Goal: Information Seeking & Learning: Learn about a topic

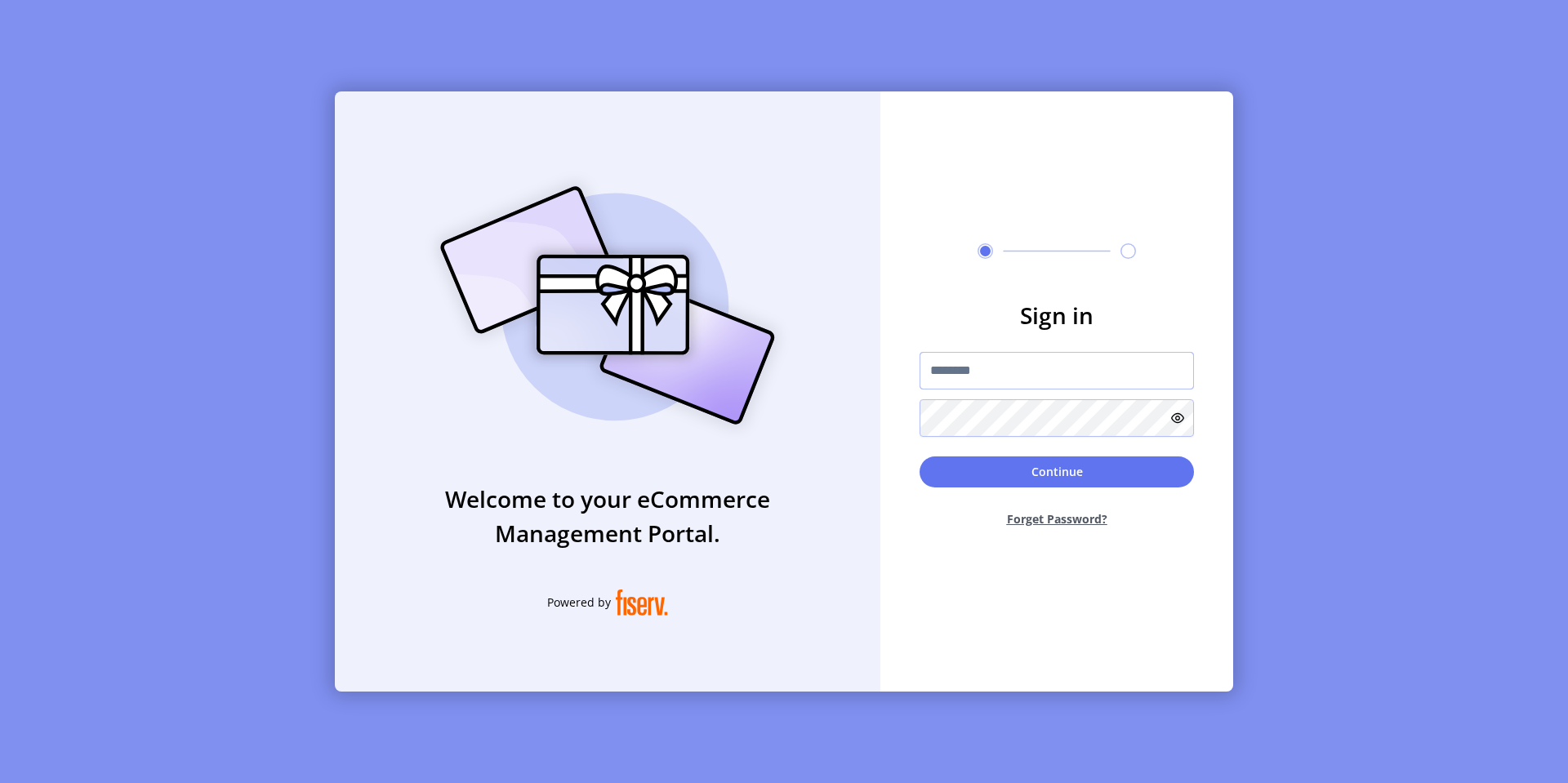
click at [949, 370] on input "text" at bounding box center [1057, 370] width 275 height 37
paste input "*********"
type input "*********"
click at [983, 378] on input "text" at bounding box center [1057, 370] width 275 height 37
type input "**********"
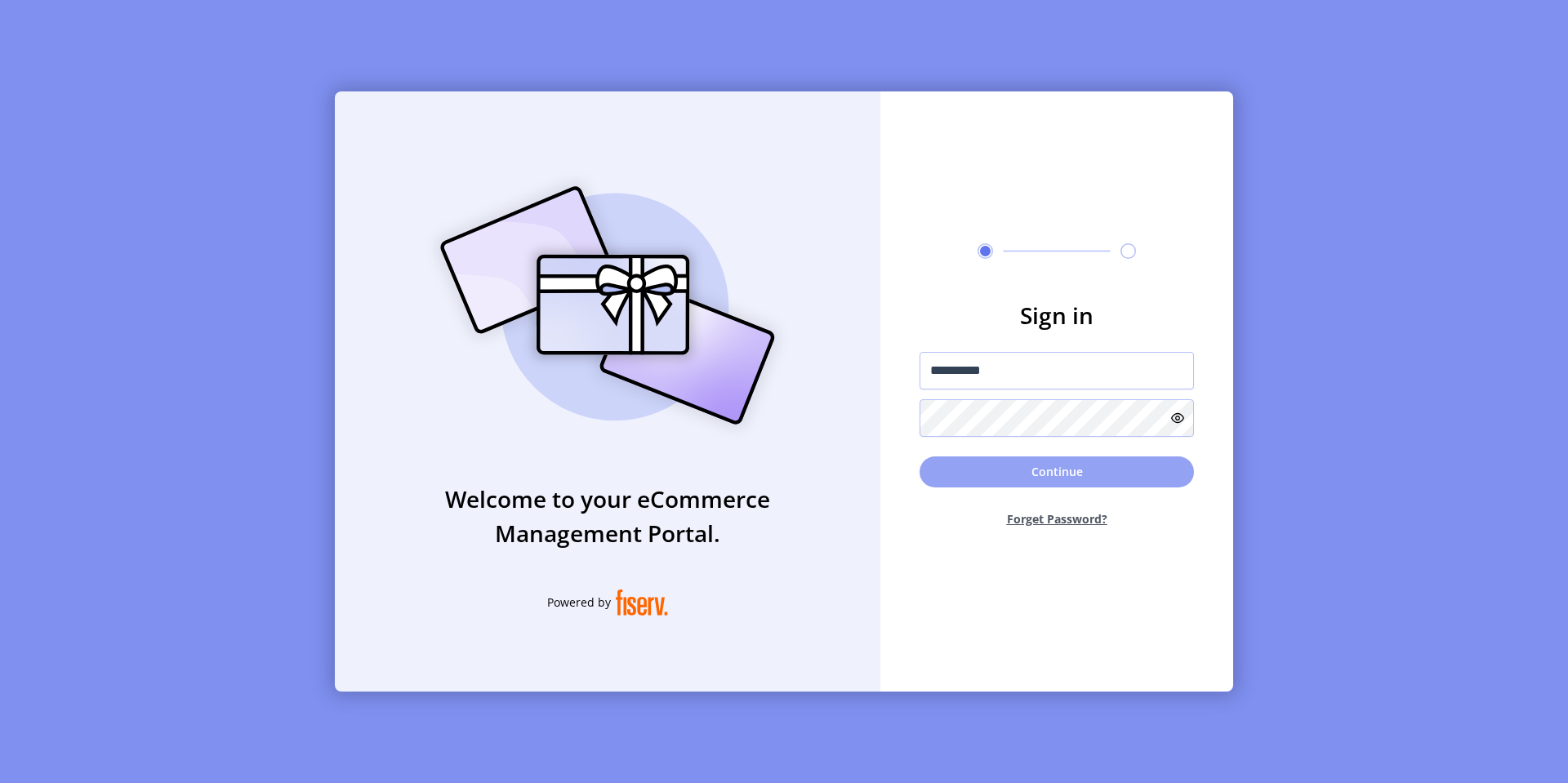
click at [1005, 481] on button "Continue" at bounding box center [1057, 473] width 275 height 32
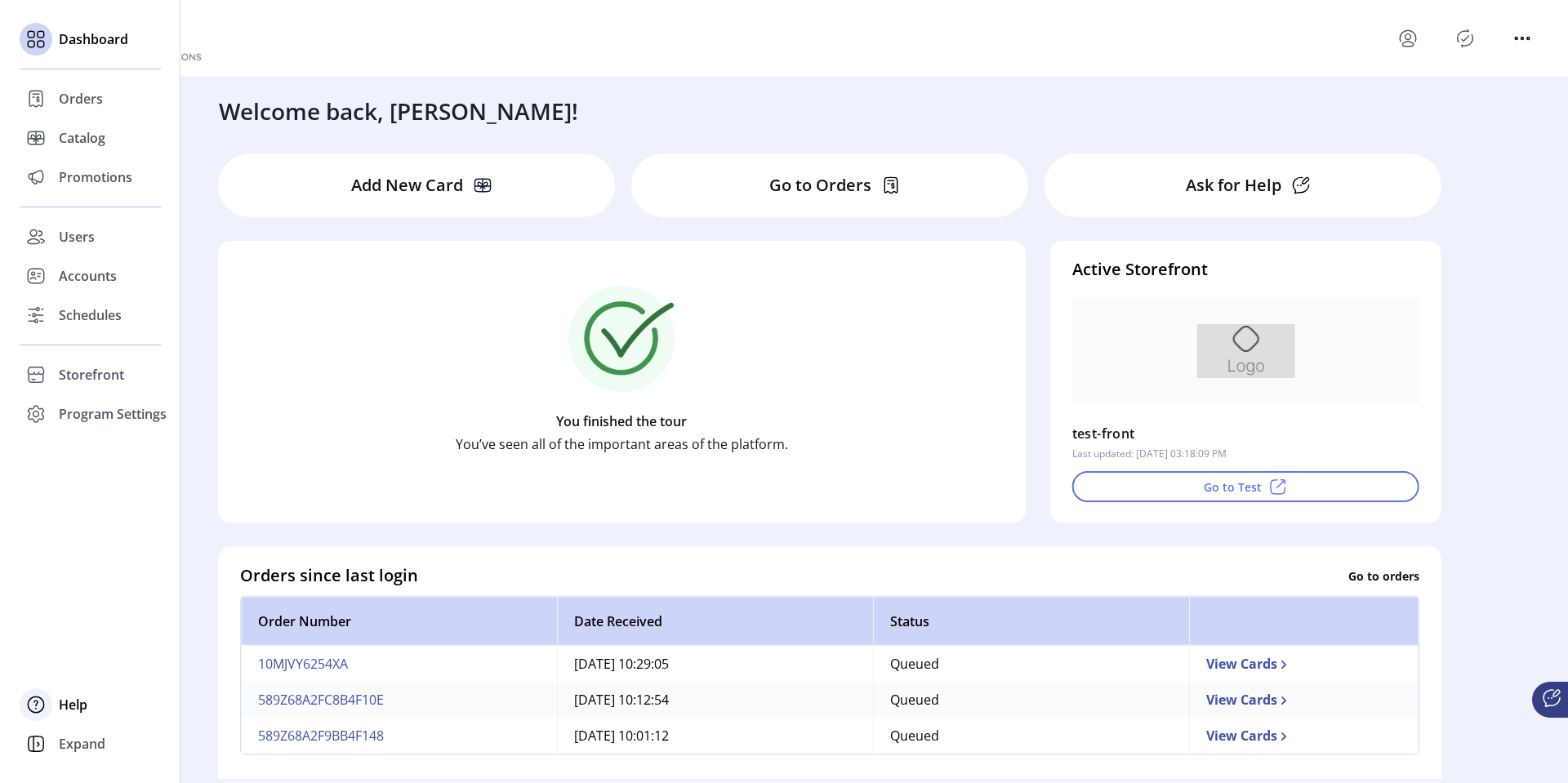
click at [59, 705] on span "Help" at bounding box center [73, 705] width 29 height 20
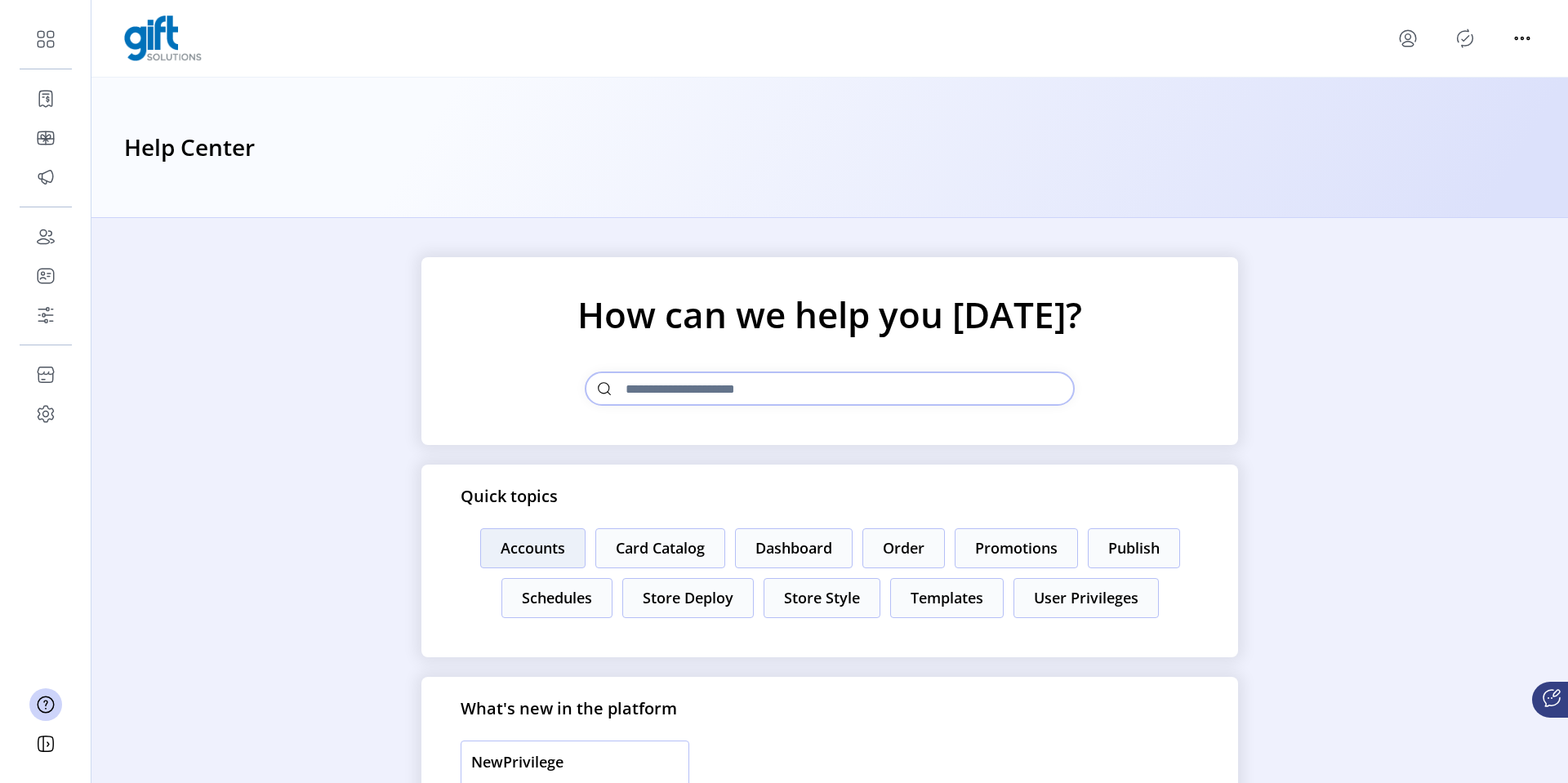
click at [517, 548] on button "Accounts" at bounding box center [533, 549] width 105 height 40
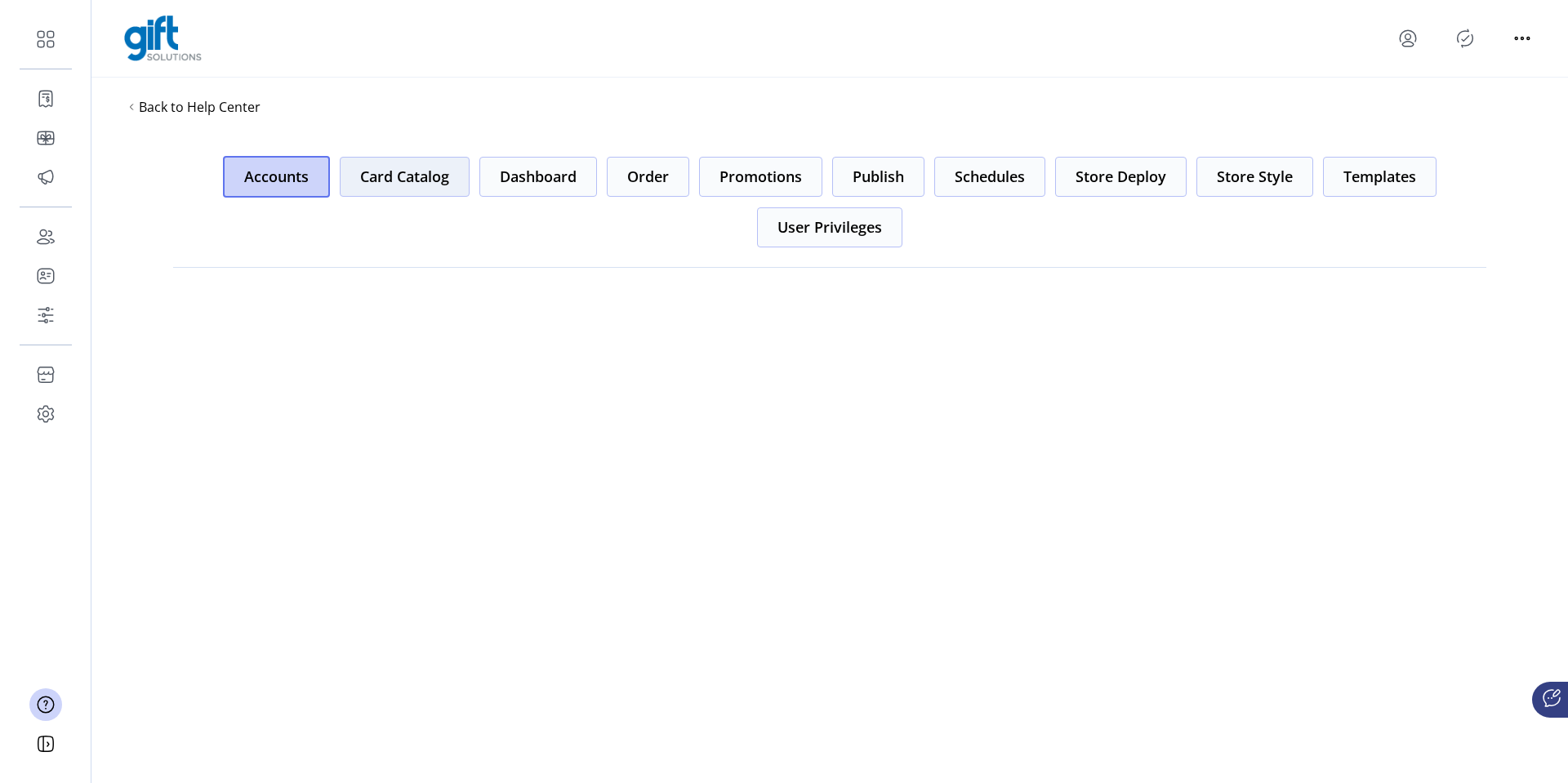
click at [418, 176] on button "Card Catalog" at bounding box center [405, 176] width 130 height 40
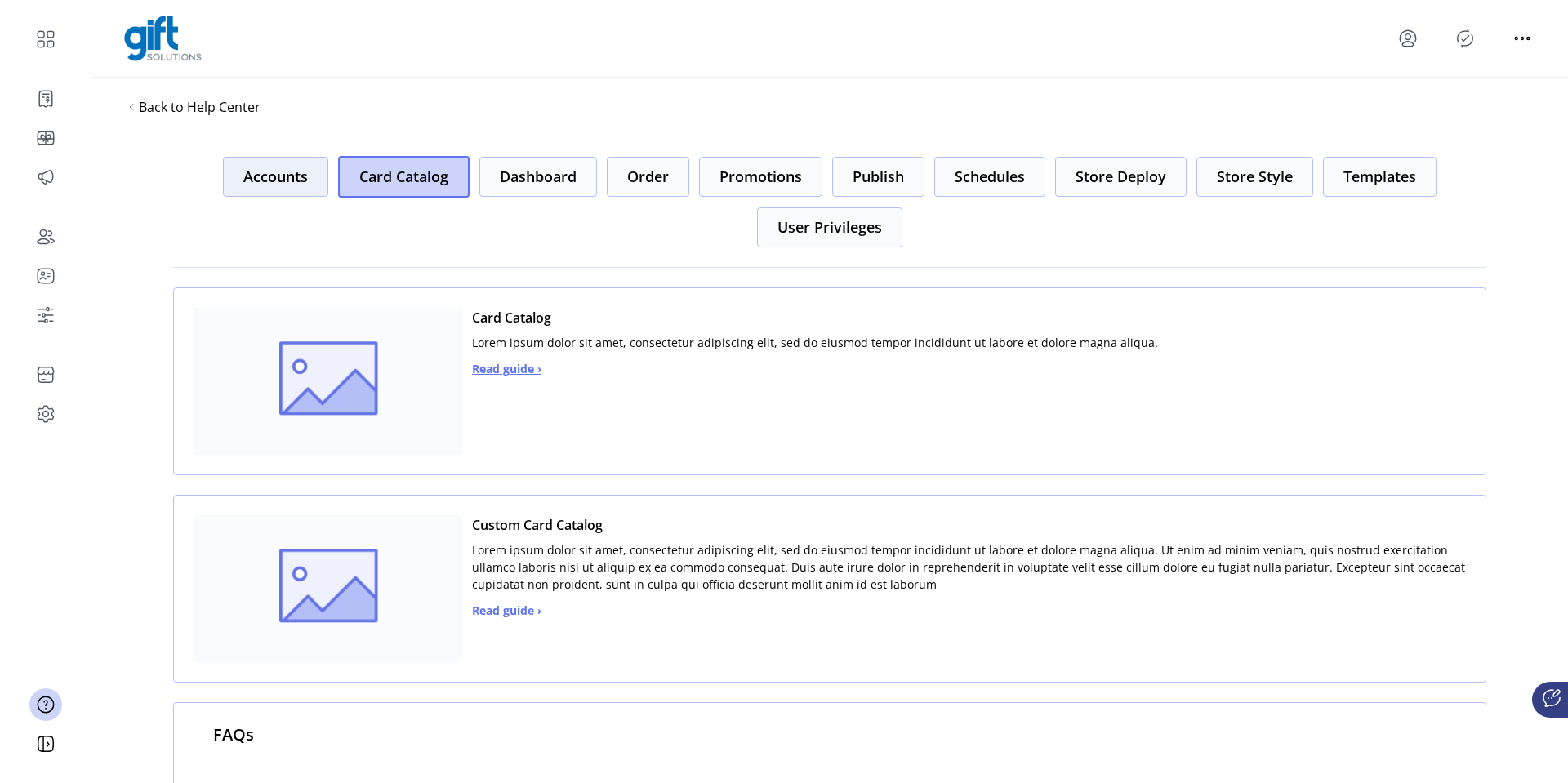
click at [268, 175] on button "Accounts" at bounding box center [275, 176] width 105 height 40
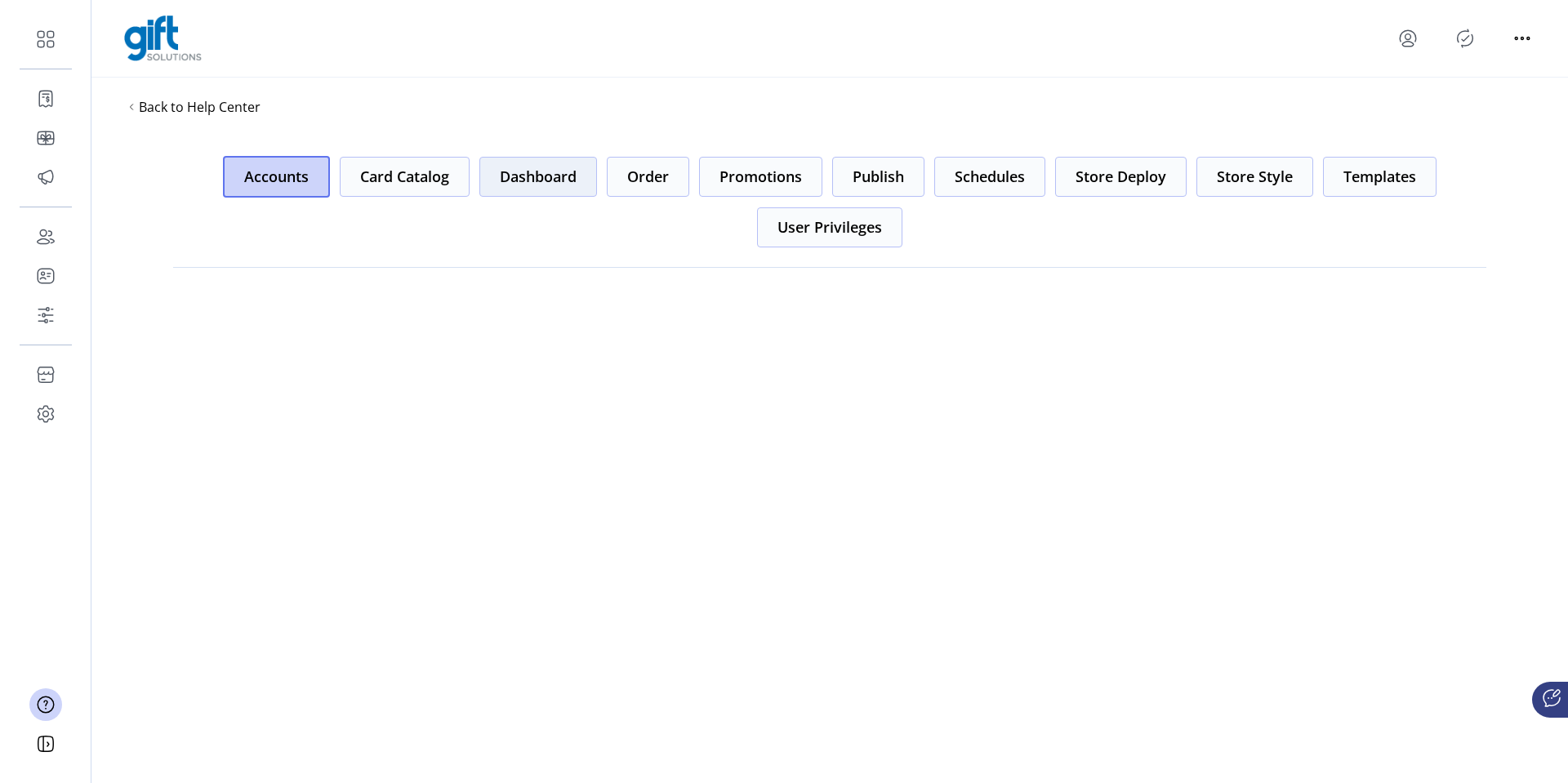
click at [531, 180] on button "Dashboard" at bounding box center [538, 176] width 117 height 40
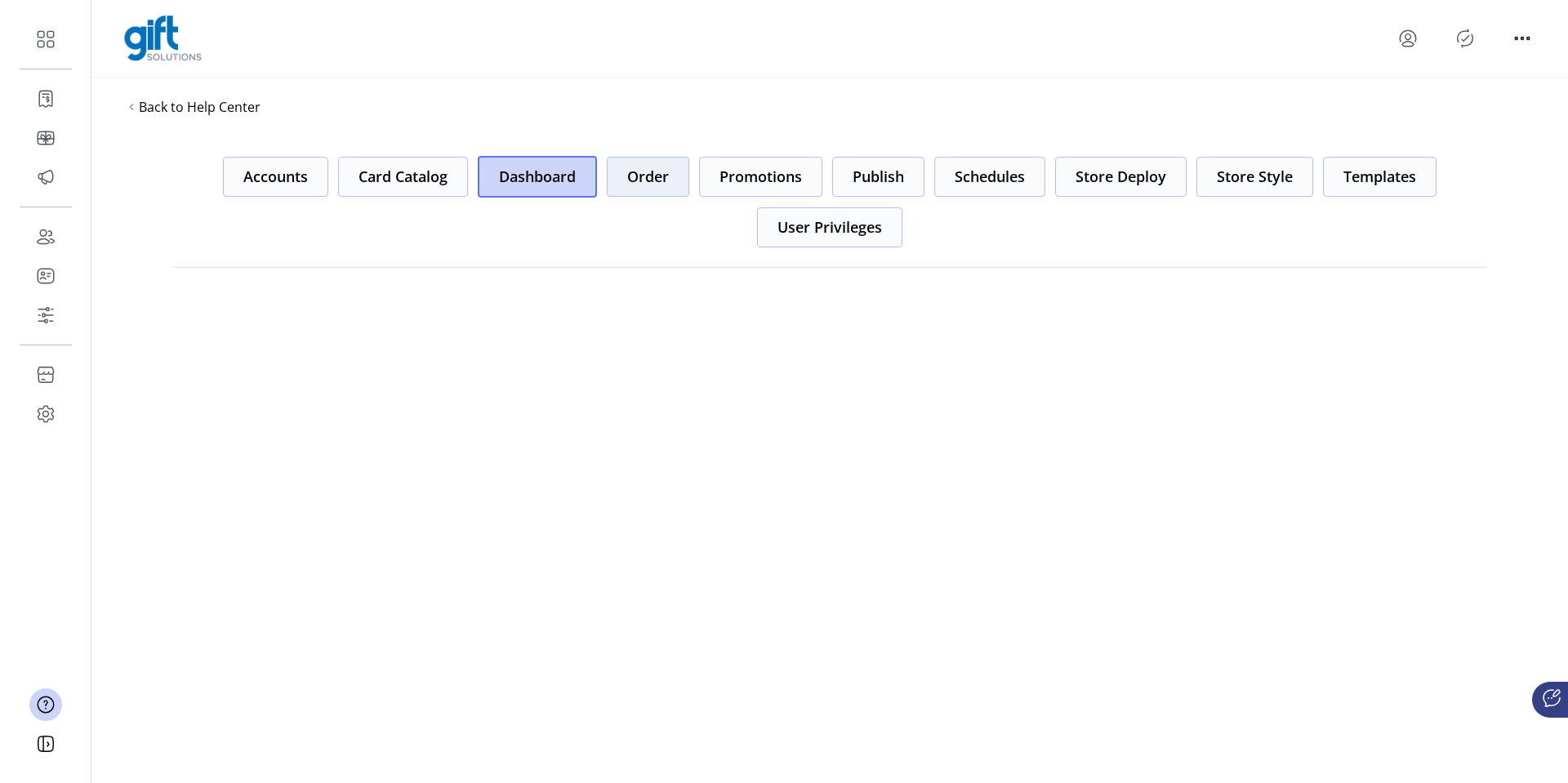
click at [654, 188] on button "Order" at bounding box center [648, 176] width 83 height 40
click at [758, 181] on button "Promotions" at bounding box center [760, 176] width 123 height 40
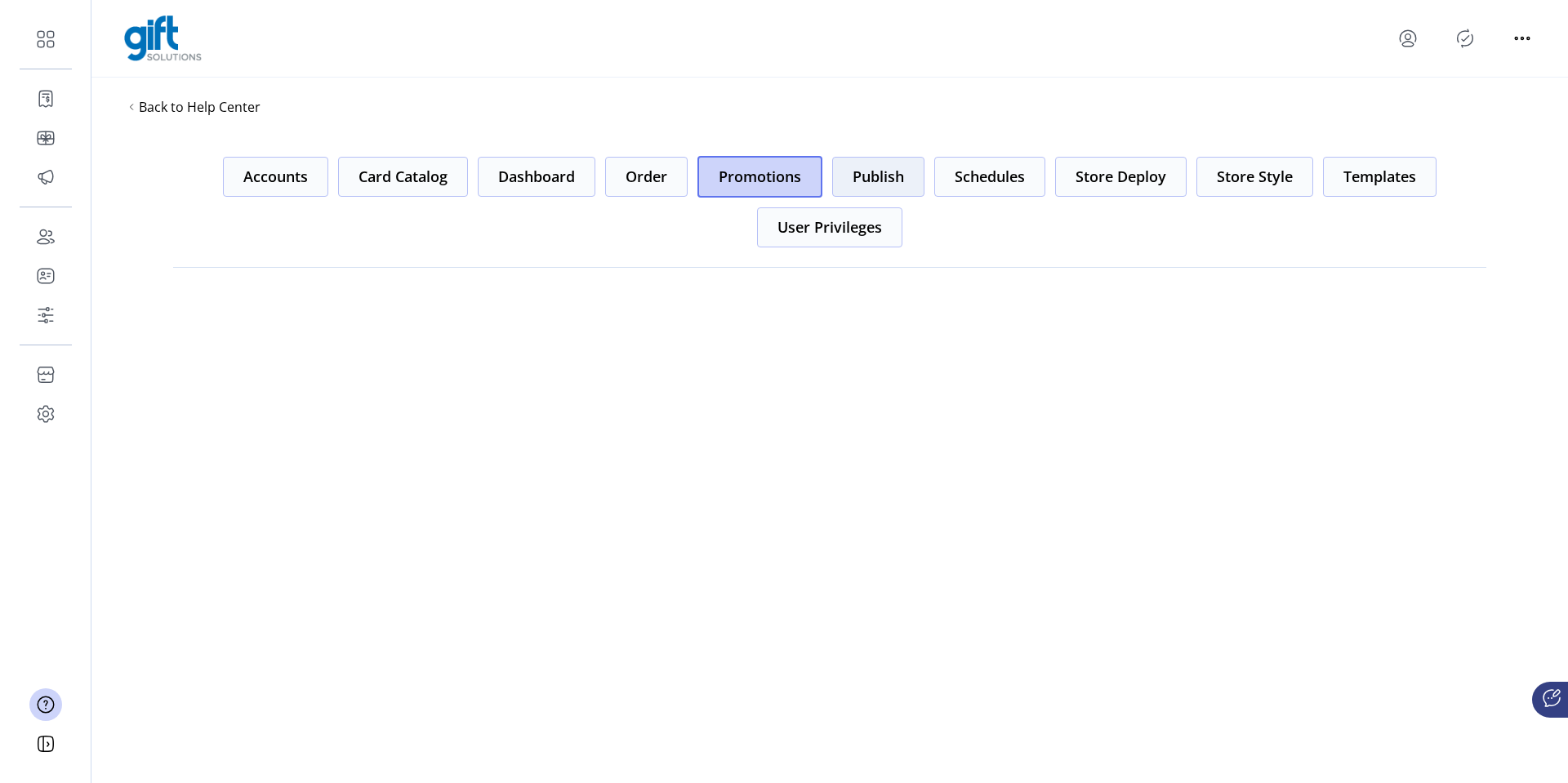
click at [875, 179] on button "Publish" at bounding box center [879, 176] width 93 height 40
click at [991, 175] on button "Schedules" at bounding box center [990, 176] width 111 height 40
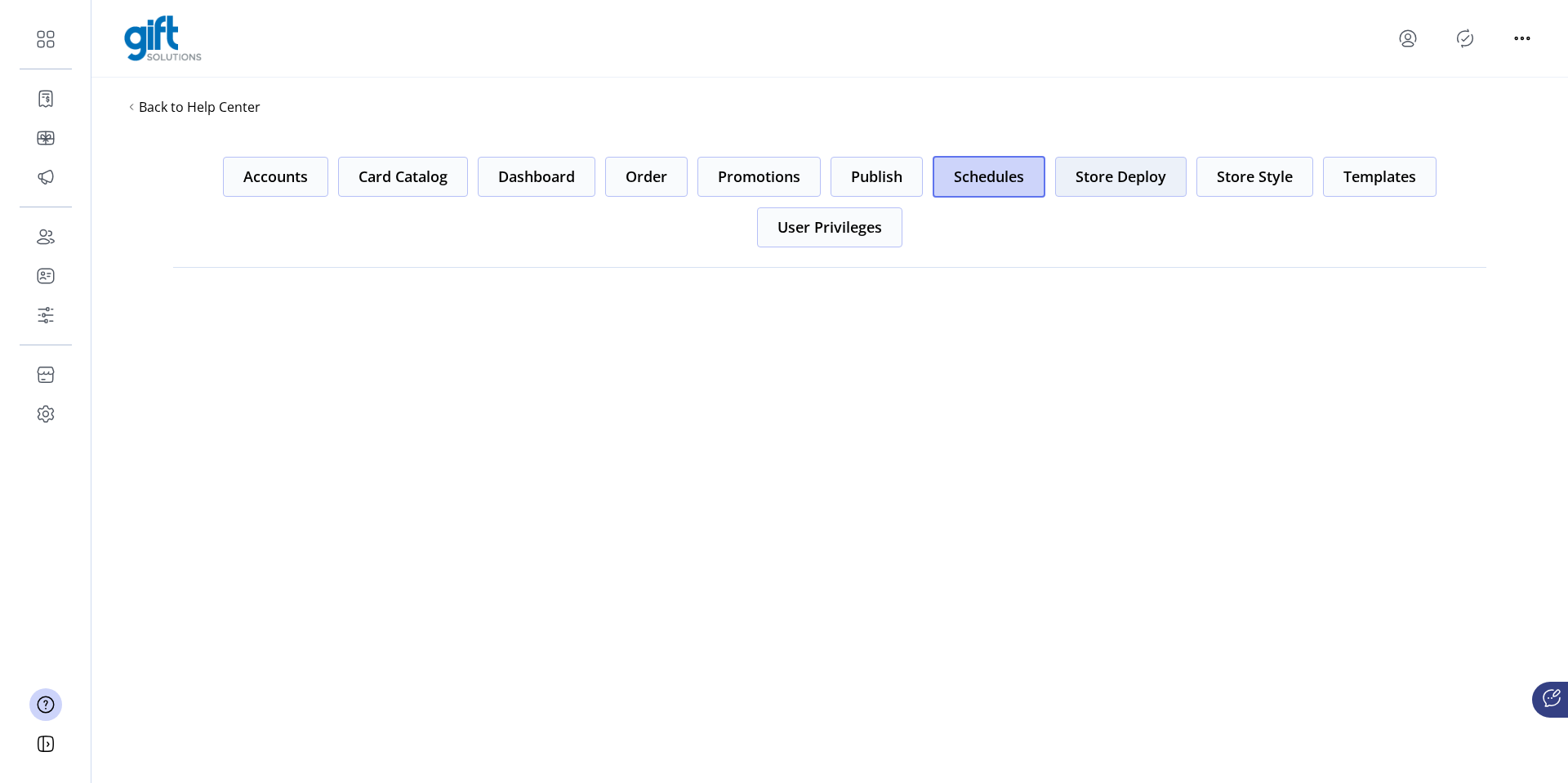
click at [1123, 175] on button "Store Deploy" at bounding box center [1121, 176] width 132 height 40
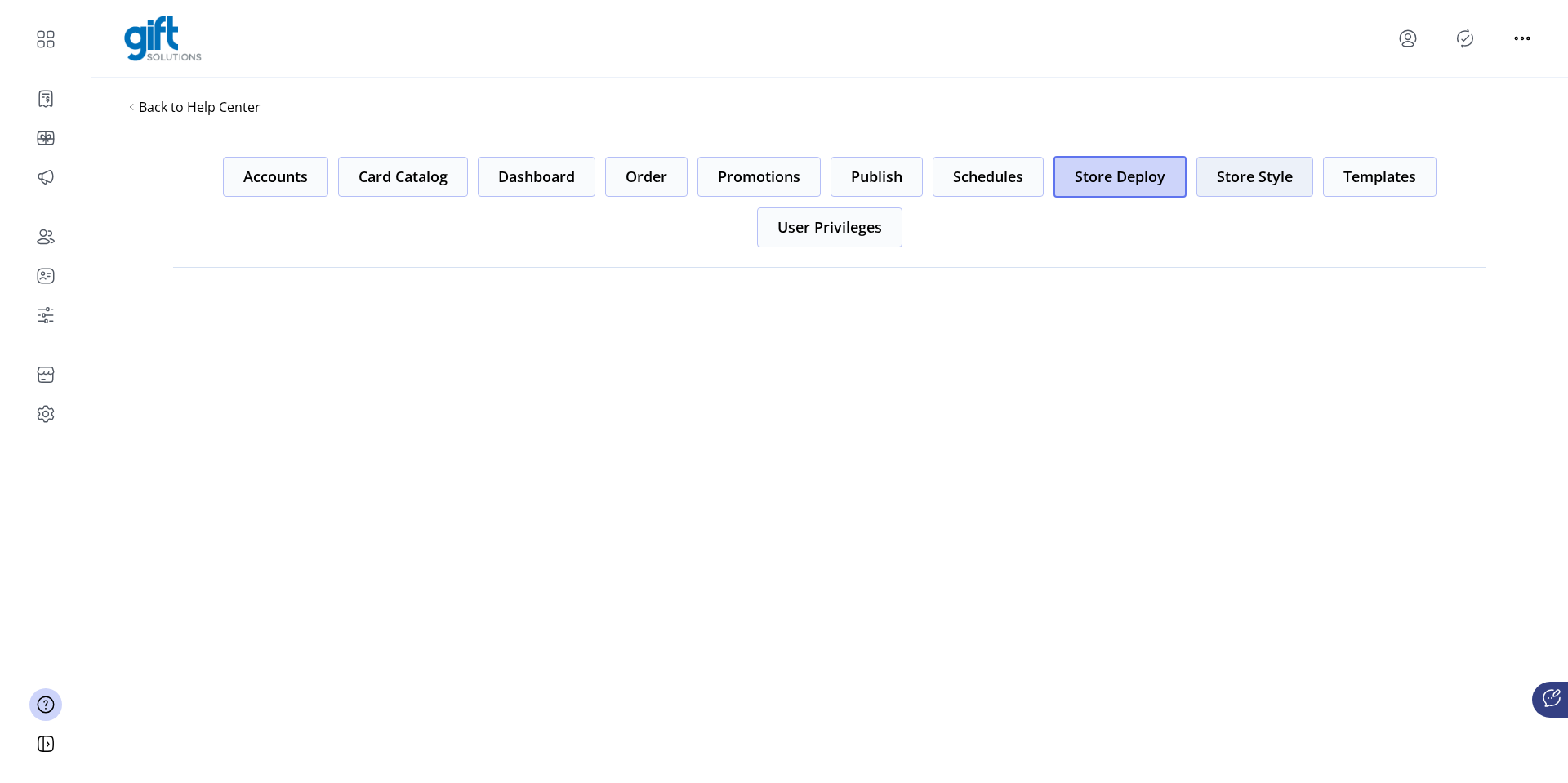
click at [1253, 170] on button "Store Style" at bounding box center [1255, 176] width 117 height 40
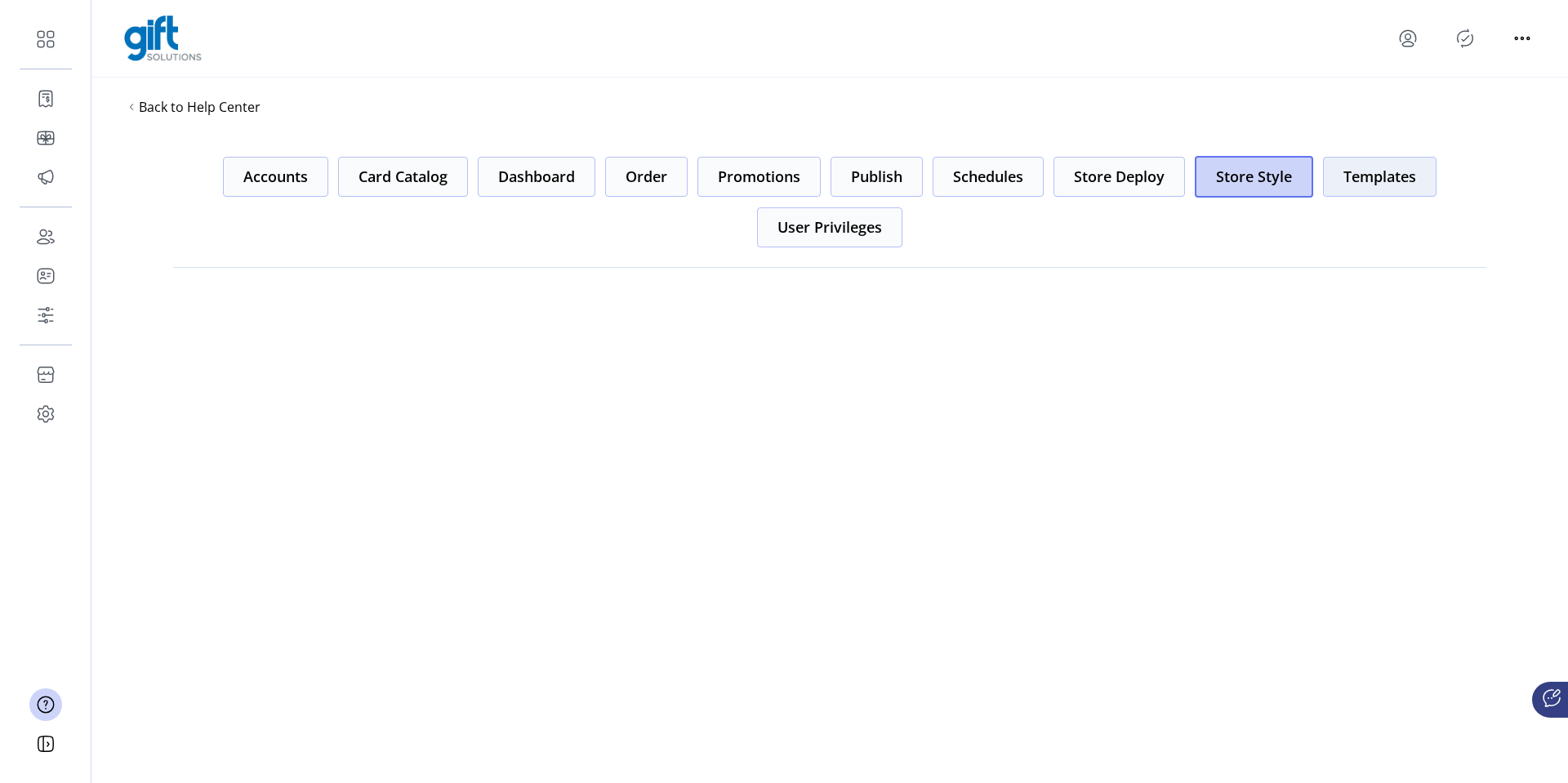
click at [1352, 179] on button "Templates" at bounding box center [1379, 176] width 113 height 40
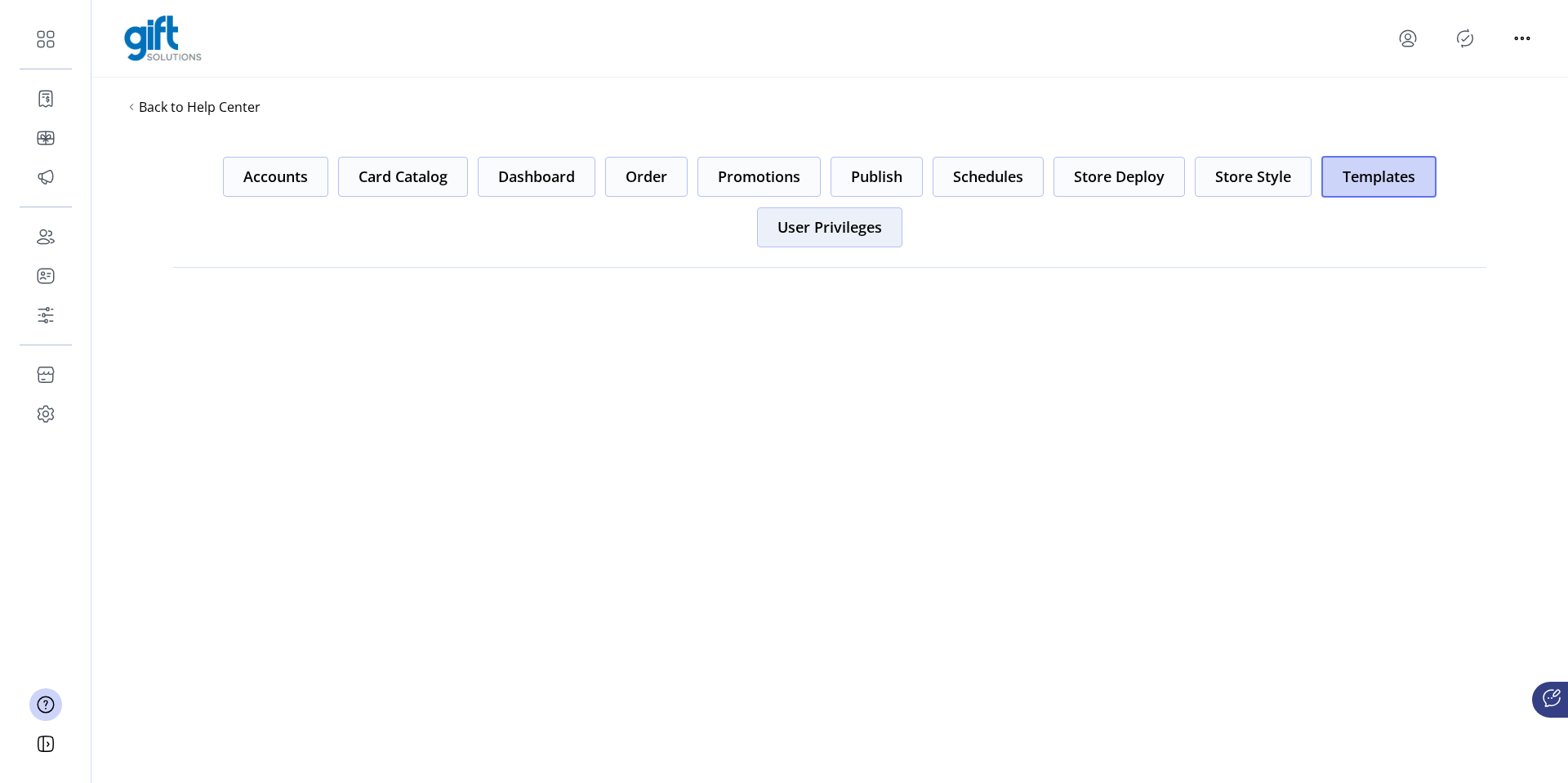
click at [827, 231] on button "User Privileges" at bounding box center [830, 228] width 146 height 40
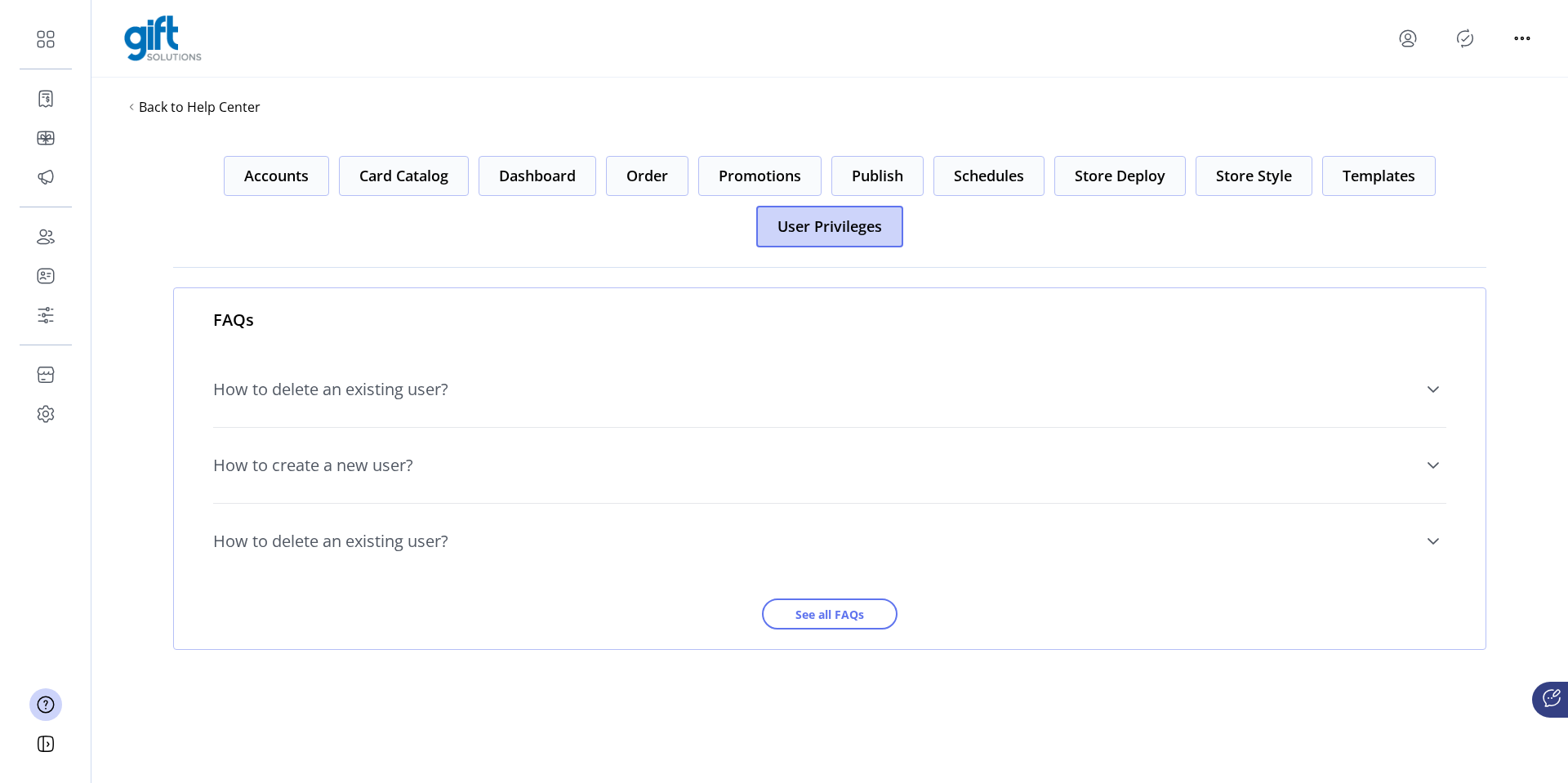
click at [447, 395] on span "How to delete an existing user?" at bounding box center [330, 389] width 235 height 17
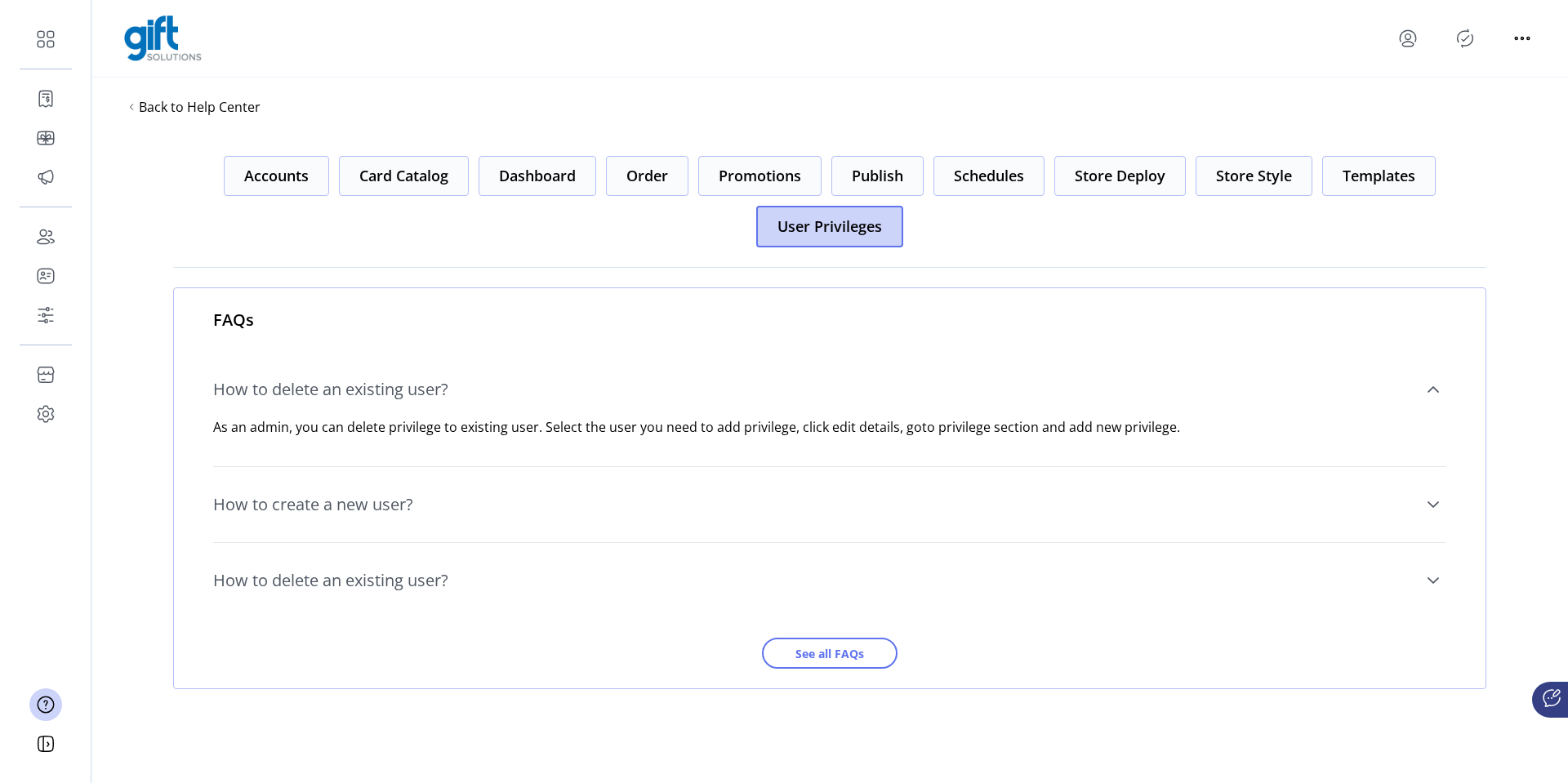
click at [448, 391] on span "How to delete an existing user?" at bounding box center [330, 389] width 235 height 17
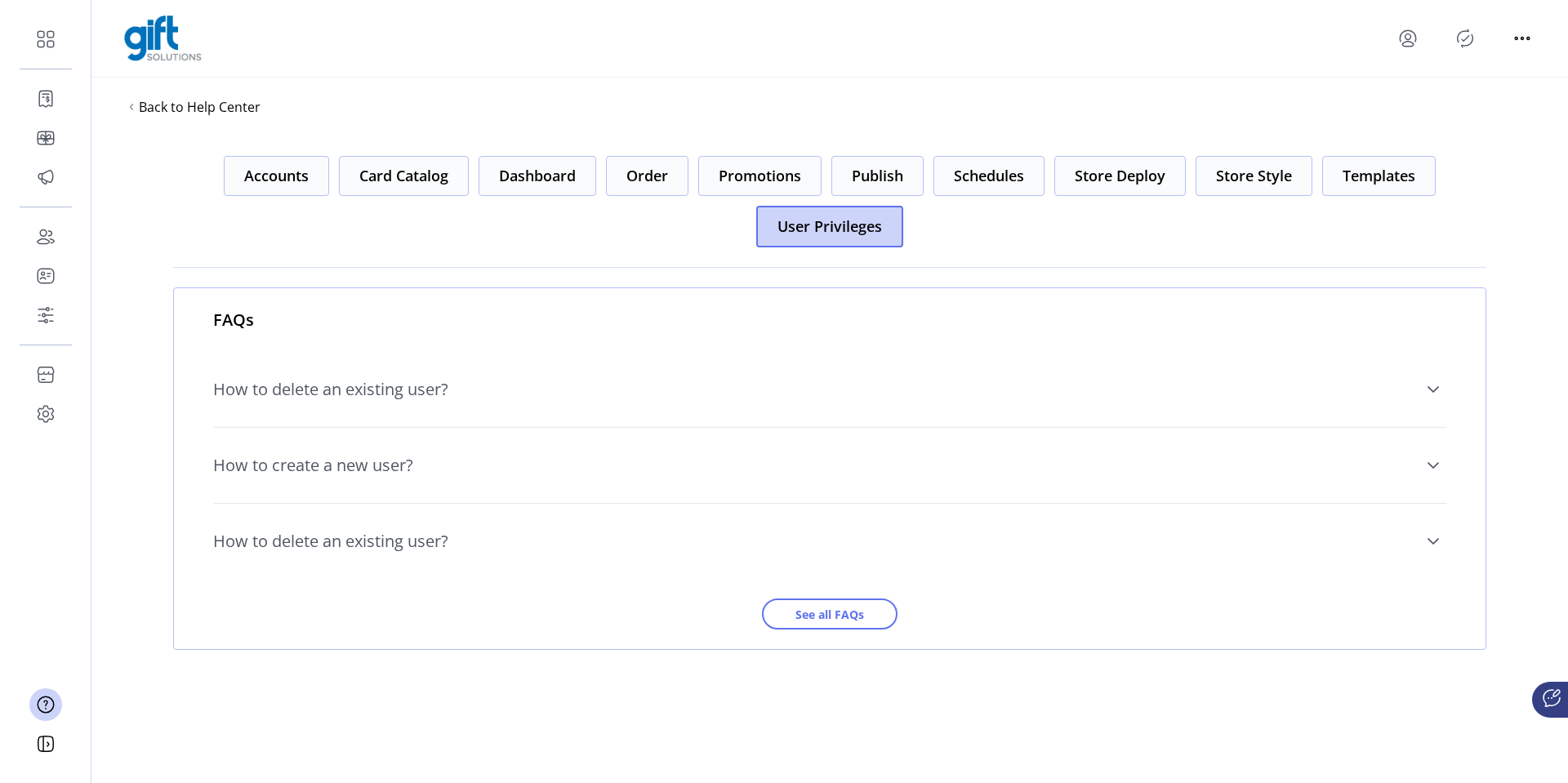
click at [452, 463] on link "How to create a new user?" at bounding box center [829, 465] width 1233 height 55
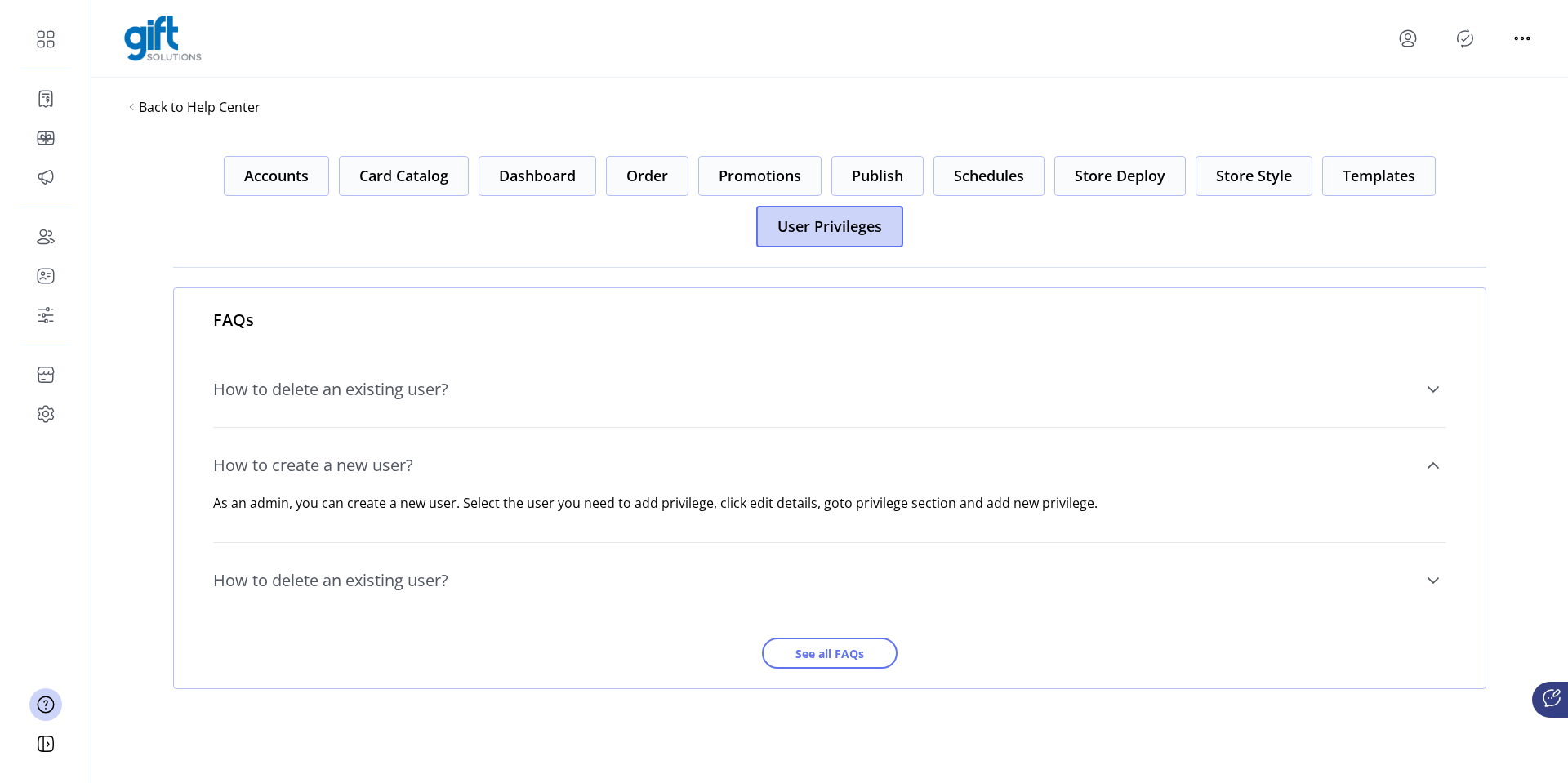
click at [452, 463] on link "How to create a new user?" at bounding box center [829, 465] width 1233 height 55
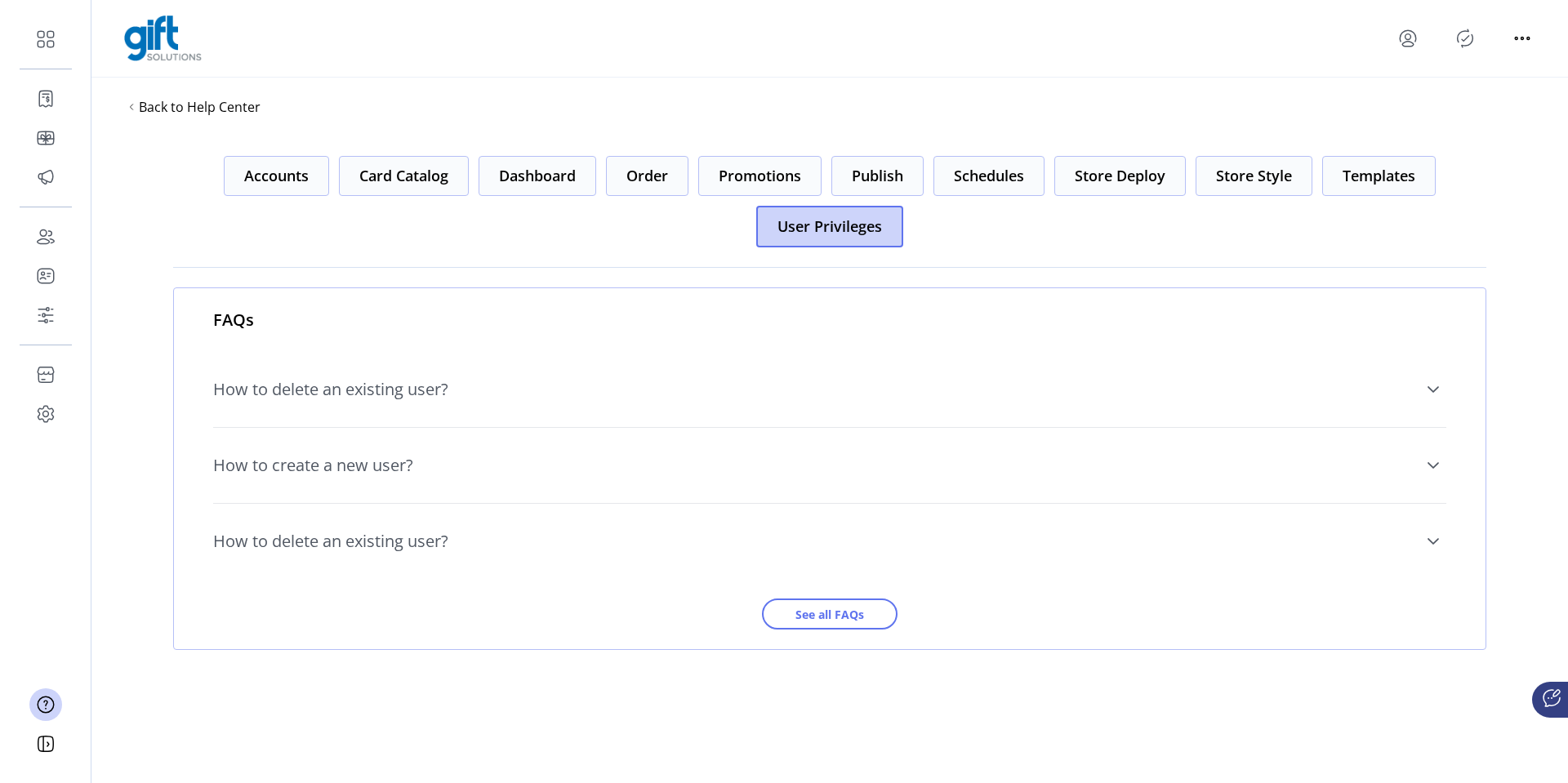
click at [444, 540] on span "How to delete an existing user?" at bounding box center [330, 542] width 235 height 17
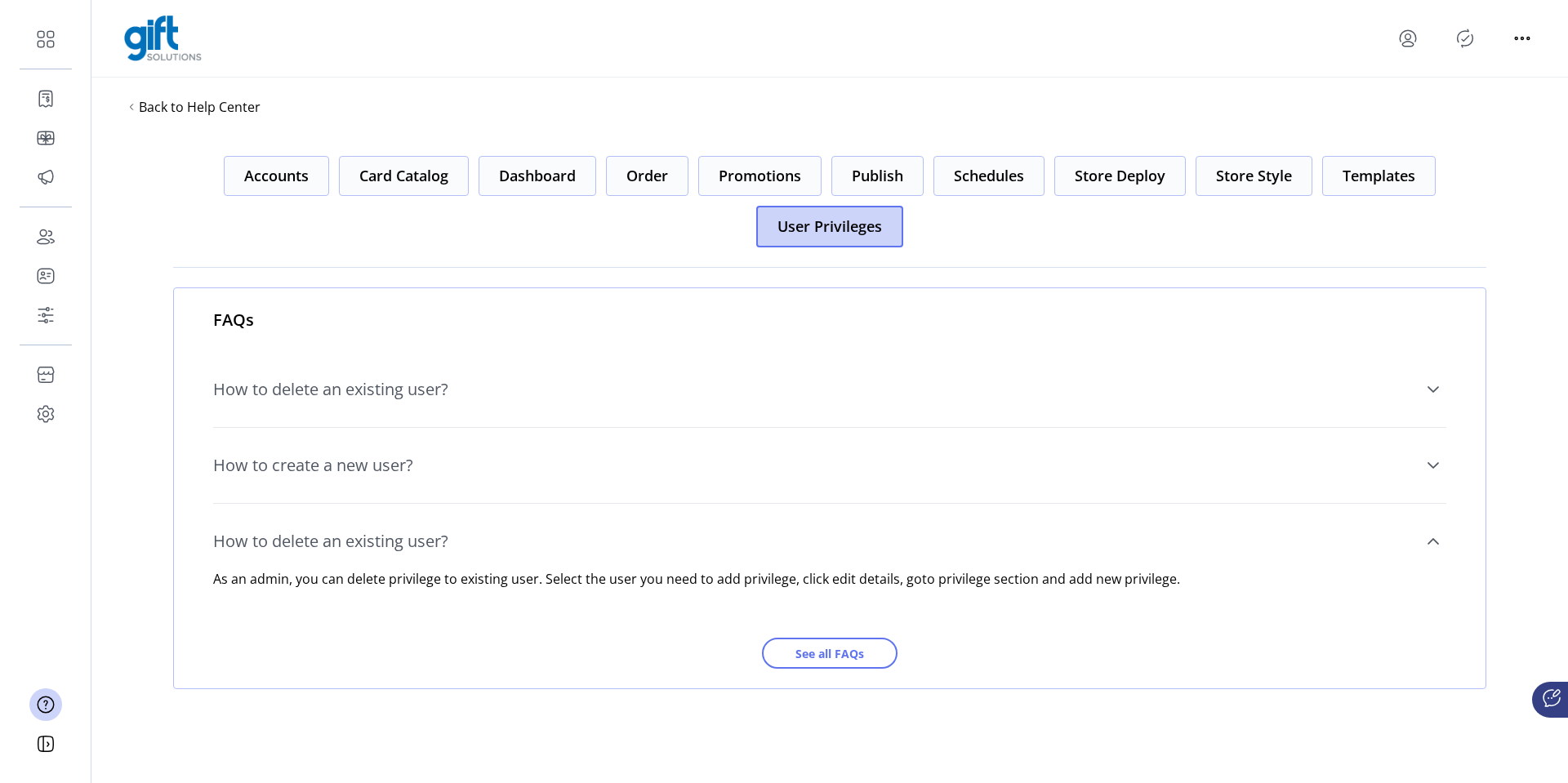
click at [444, 540] on span "How to delete an existing user?" at bounding box center [330, 542] width 235 height 17
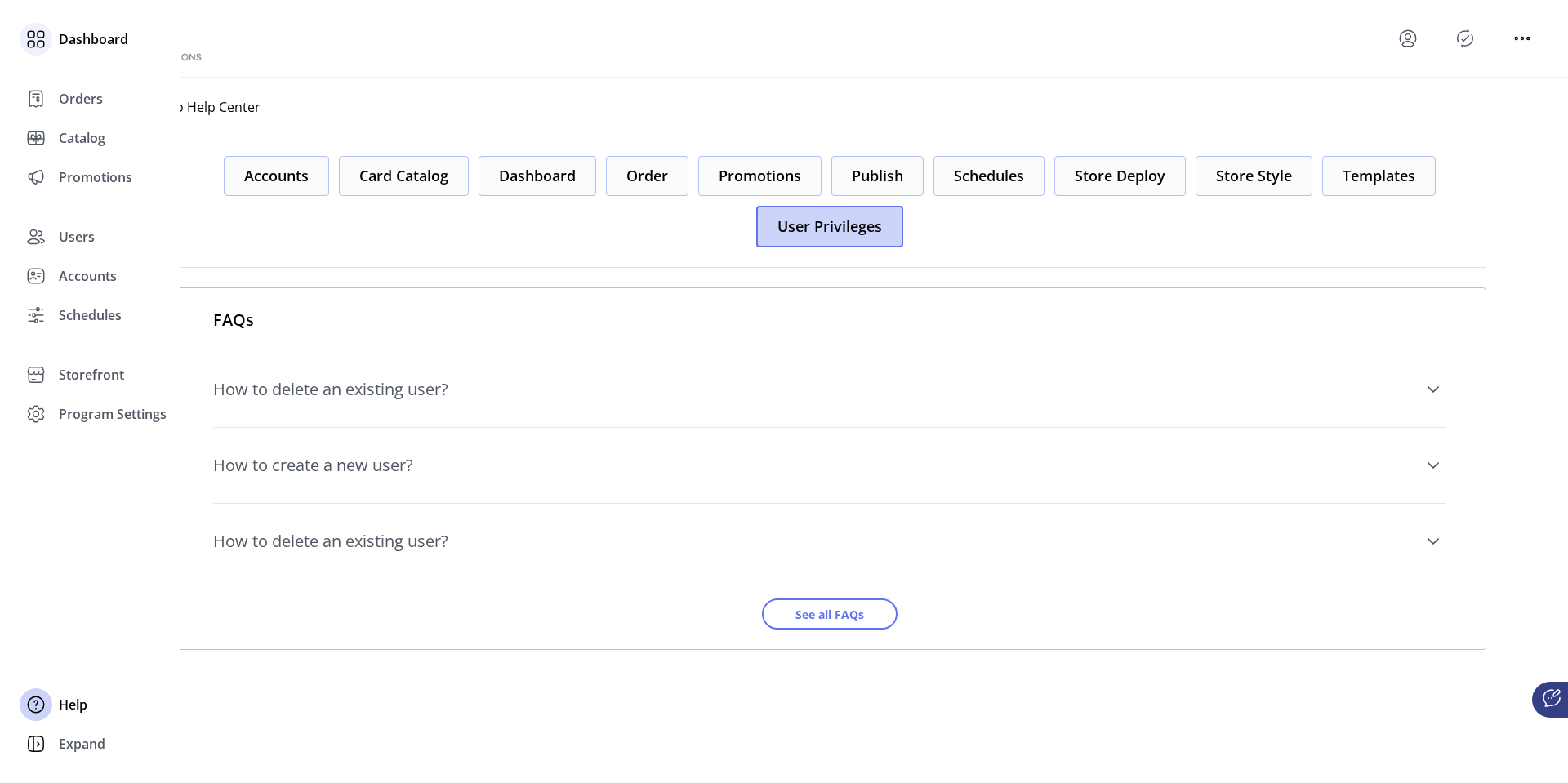
click at [55, 42] on div "Dashboard" at bounding box center [90, 39] width 141 height 39
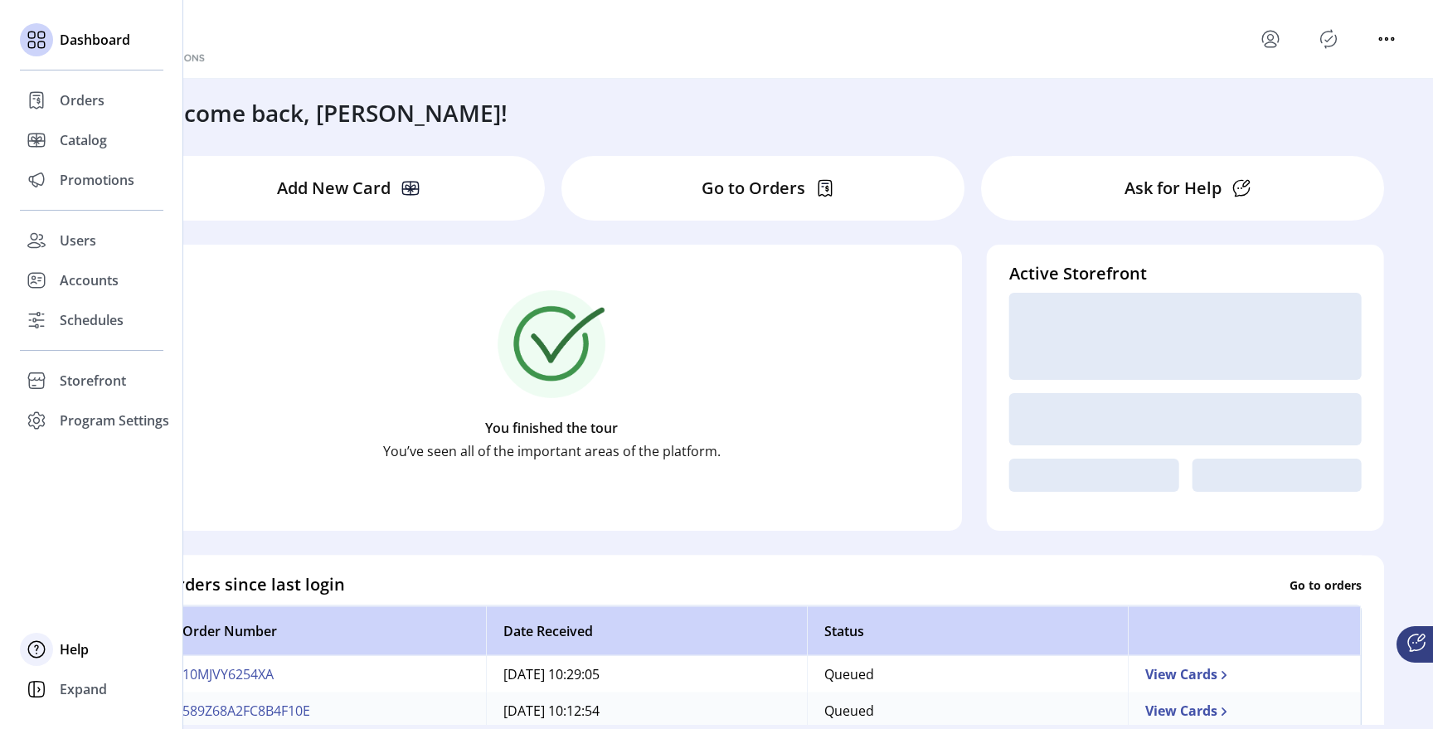
click at [69, 645] on span "Help" at bounding box center [74, 649] width 29 height 20
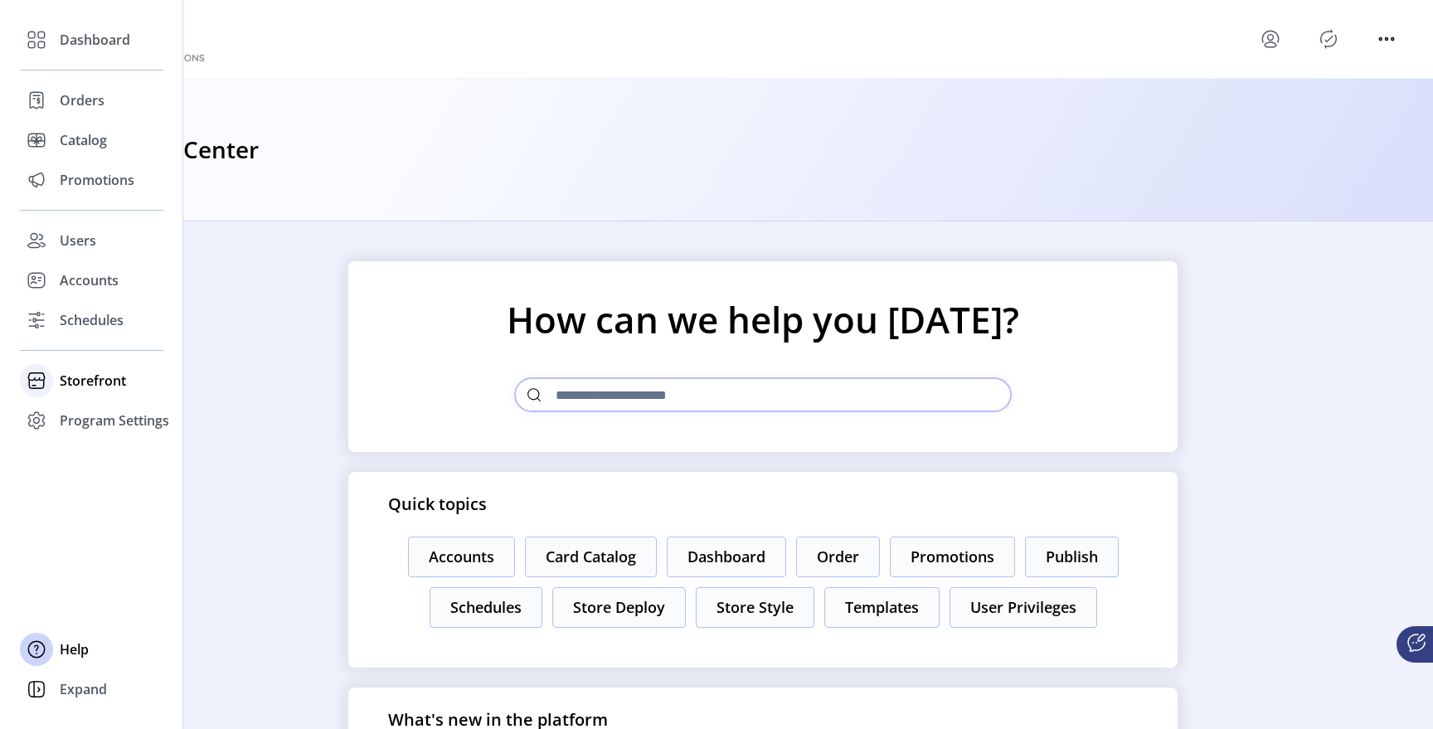
click at [78, 386] on span "Storefront" at bounding box center [93, 381] width 66 height 20
click at [85, 417] on span "Configuration" at bounding box center [103, 414] width 87 height 20
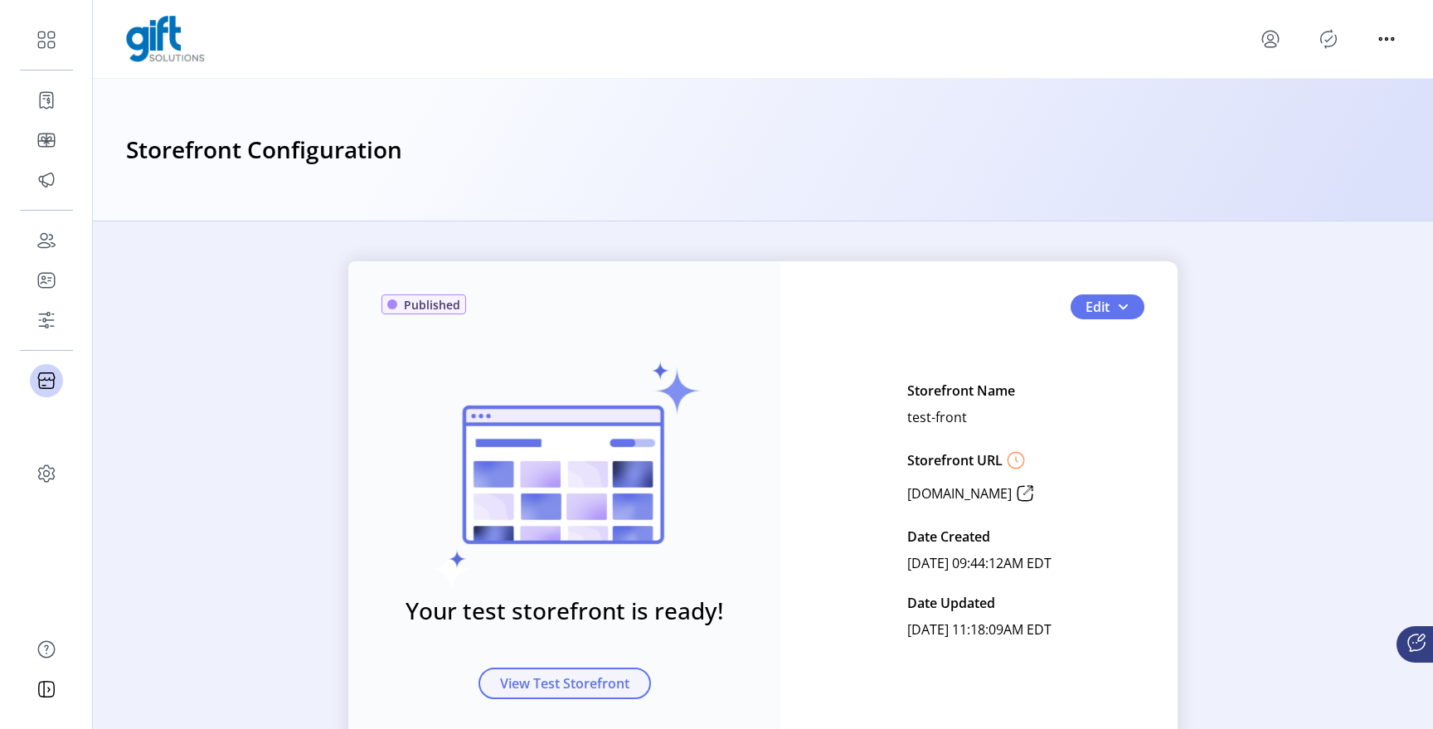
click at [600, 679] on span "View Test Storefront" at bounding box center [564, 683] width 129 height 20
